Goal: Information Seeking & Learning: Learn about a topic

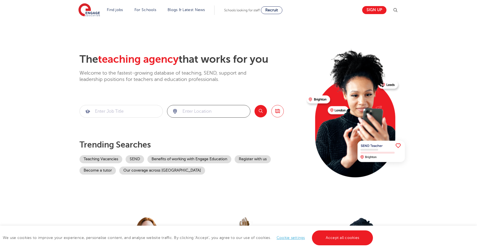
drag, startPoint x: 202, startPoint y: 112, endPoint x: 209, endPoint y: 112, distance: 7.7
click at [202, 112] on input "search" at bounding box center [208, 111] width 83 height 12
type input "burgess hill"
click at [258, 111] on button "Search" at bounding box center [261, 111] width 12 height 12
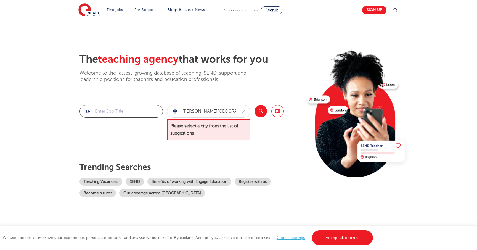
click at [122, 112] on input "search" at bounding box center [121, 111] width 83 height 12
type input "ta"
click button "Submit" at bounding box center [0, 0] width 0 height 0
click at [222, 112] on input "burgess hill" at bounding box center [202, 111] width 70 height 12
drag, startPoint x: 222, startPoint y: 112, endPoint x: 180, endPoint y: 111, distance: 42.3
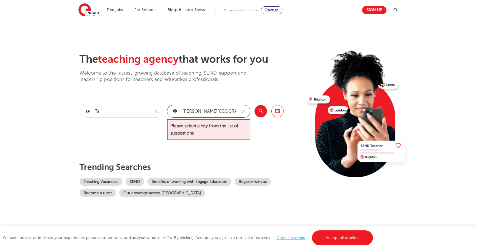
click at [180, 111] on div "burgess hill" at bounding box center [202, 111] width 70 height 12
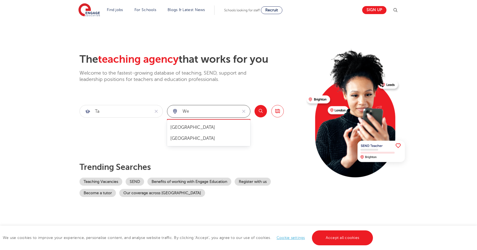
type input "w"
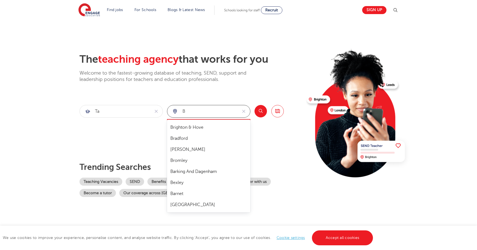
click at [171, 110] on div "B" at bounding box center [202, 111] width 70 height 12
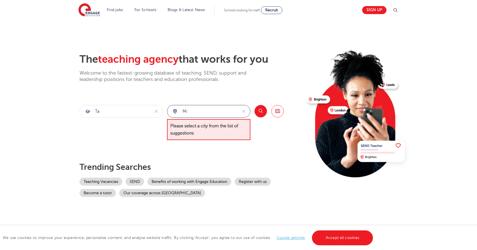
type input "m"
type input "w"
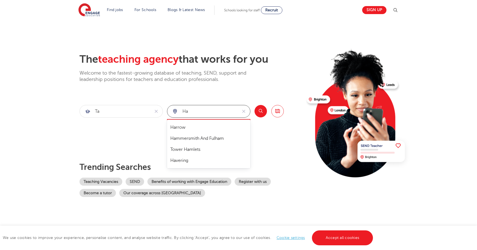
type input "h"
